Goal: Task Accomplishment & Management: Use online tool/utility

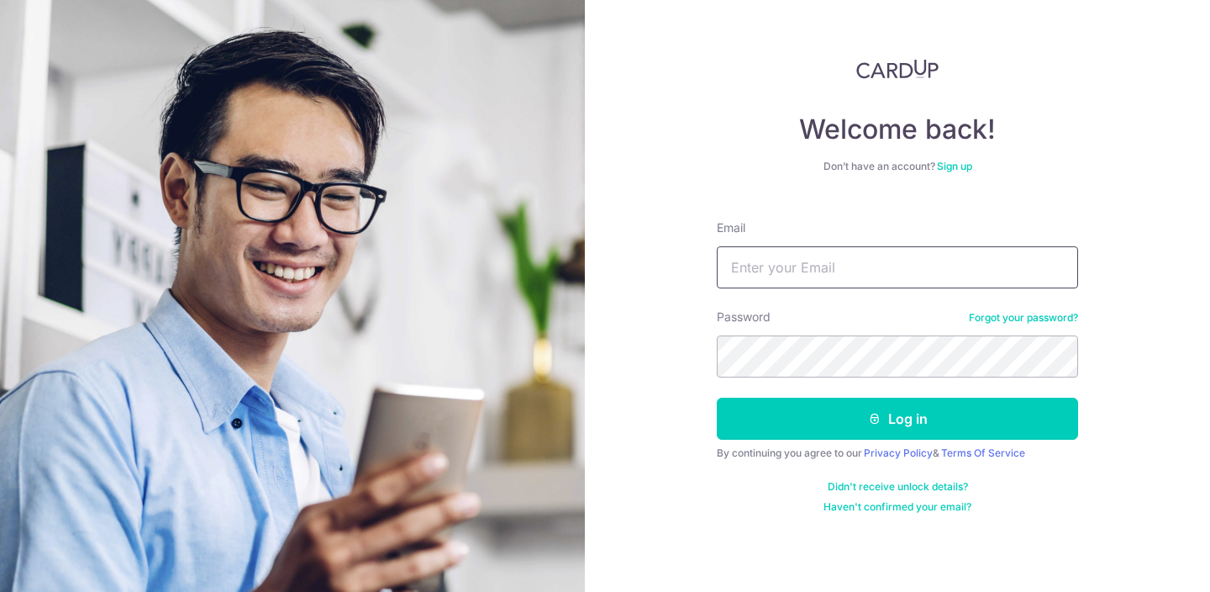
click at [768, 274] on input "Email" at bounding box center [897, 267] width 361 height 42
type input "[PERSON_NAME][EMAIL_ADDRESS][DOMAIN_NAME]"
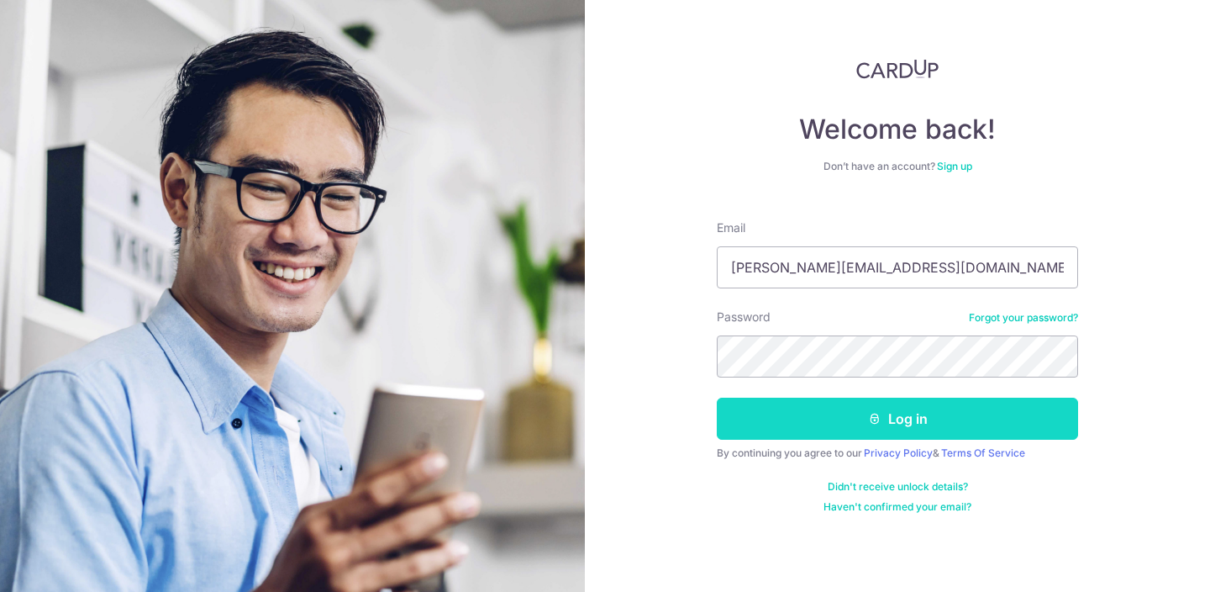
click at [919, 423] on button "Log in" at bounding box center [897, 418] width 361 height 42
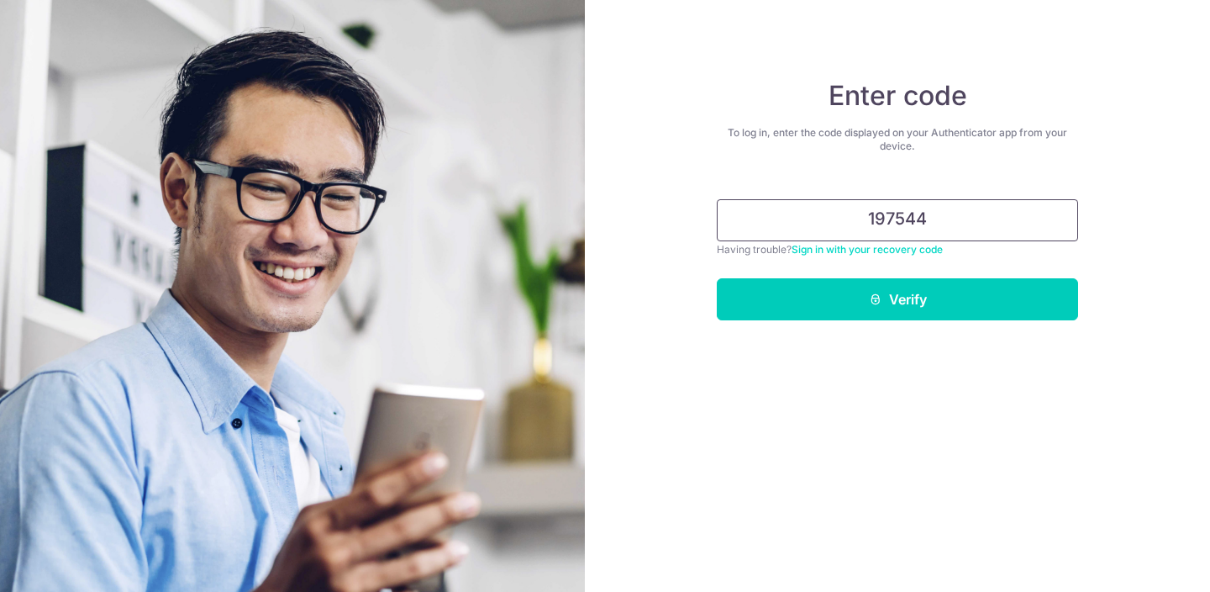
type input "197544"
click at [717, 278] on button "Verify" at bounding box center [897, 299] width 361 height 42
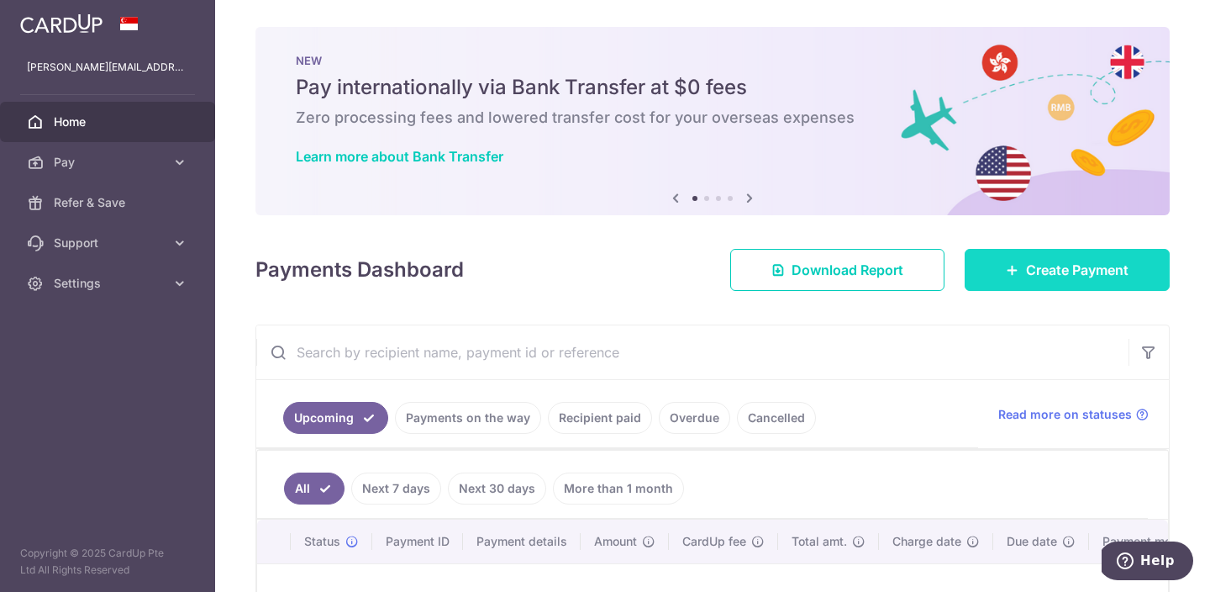
click at [1040, 269] on span "Create Payment" at bounding box center [1077, 270] width 103 height 20
